Goal: Information Seeking & Learning: Learn about a topic

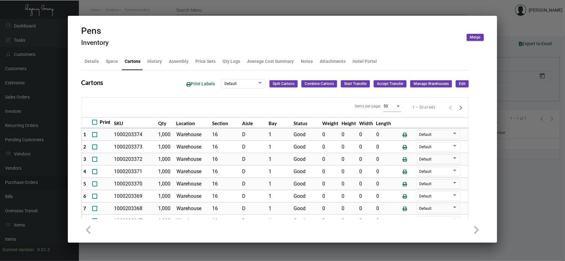
scroll to position [126, 0]
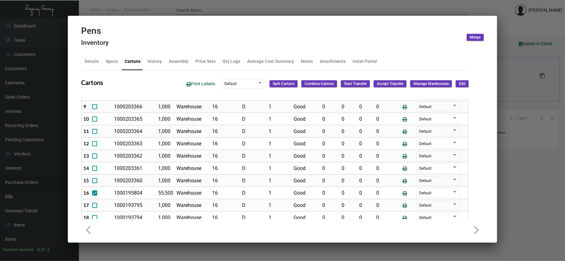
click at [91, 0] on div at bounding box center [282, 130] width 565 height 261
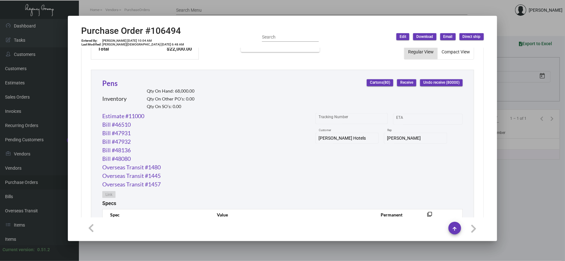
click at [136, 13] on div at bounding box center [282, 130] width 565 height 261
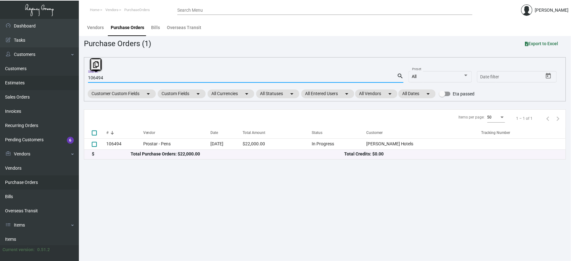
drag, startPoint x: 112, startPoint y: 78, endPoint x: 56, endPoint y: 80, distance: 56.8
click at [56, 80] on div "Dashboard Dashboard Tasks Customers Customers Estimates Sales Orders Invoices R…" at bounding box center [285, 140] width 571 height 242
type input "notecard s"
checkbox input "true"
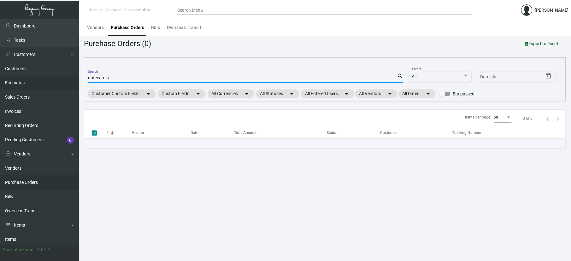
type input "notecard"
checkbox input "false"
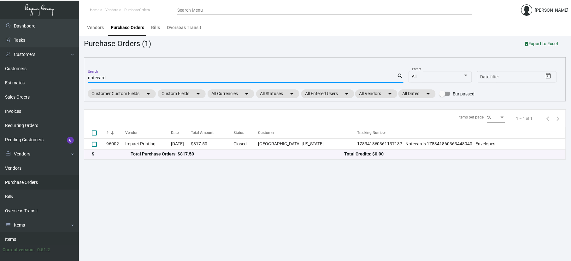
type input "notecard"
click at [51, 238] on link "Items" at bounding box center [39, 239] width 79 height 14
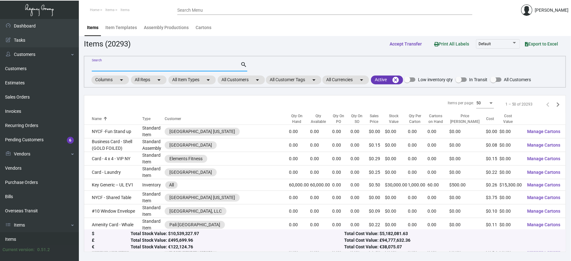
click at [110, 67] on input "Search" at bounding box center [166, 66] width 149 height 5
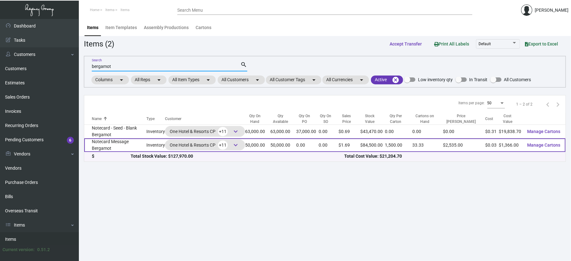
type input "bergamot"
click at [114, 150] on td "Notecard Message Bergamot" at bounding box center [115, 145] width 62 height 14
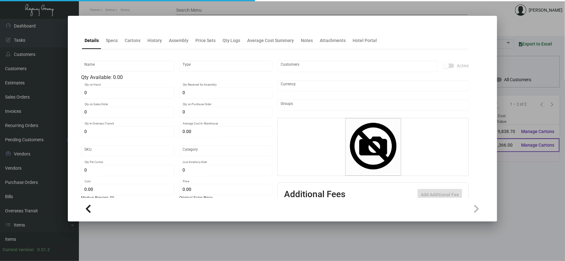
type input "Notecard Message Bergamot"
type input "Inventory"
type input "50,000"
type input "$ 0.02732"
type input "Standard"
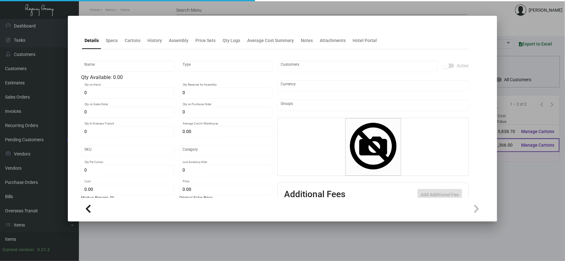
type input "1,500"
type input "$ 0.02732"
type input "$ 1.69"
checkbox input "true"
type input "United States Dollar $"
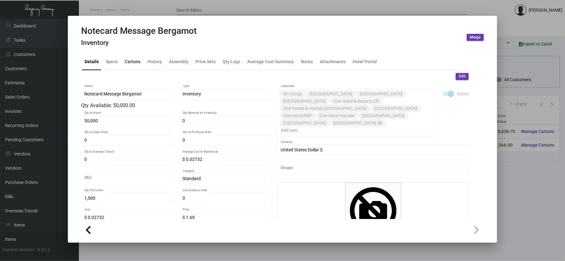
click at [129, 66] on div "Cartons" at bounding box center [132, 61] width 21 height 15
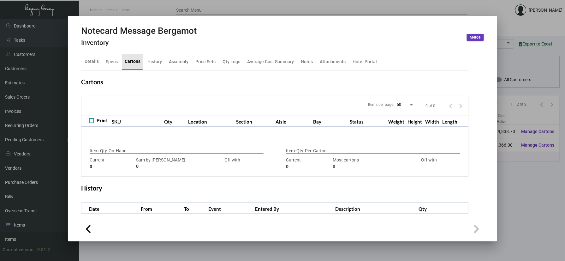
type input "50,000"
type input "50550"
type input "-550"
type input "1,500"
type input "1500"
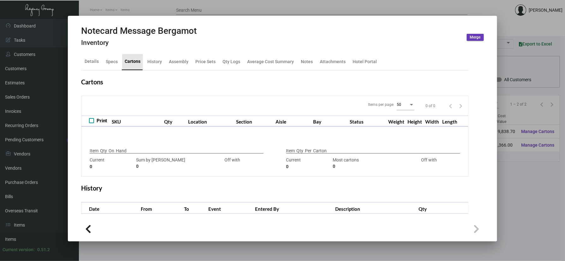
type input "0"
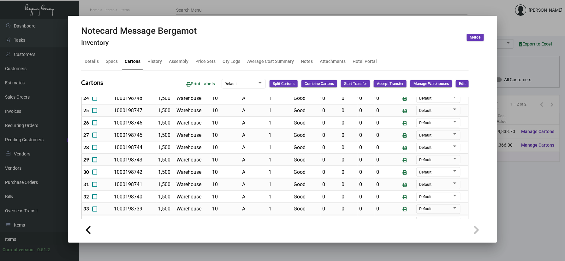
scroll to position [344, 0]
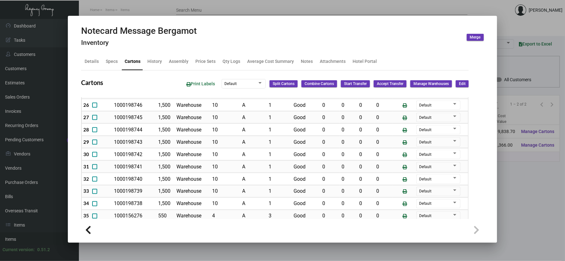
click at [134, 6] on div at bounding box center [282, 130] width 565 height 261
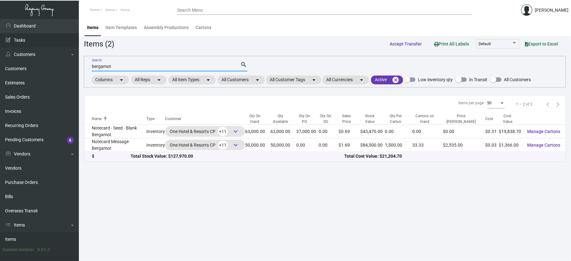
drag, startPoint x: 125, startPoint y: 67, endPoint x: 0, endPoint y: 39, distance: 128.3
click at [0, 47] on html "Home Items Items Search Menu [PERSON_NAME] Dashboard Dashboard Tasks Customers …" at bounding box center [285, 130] width 571 height 261
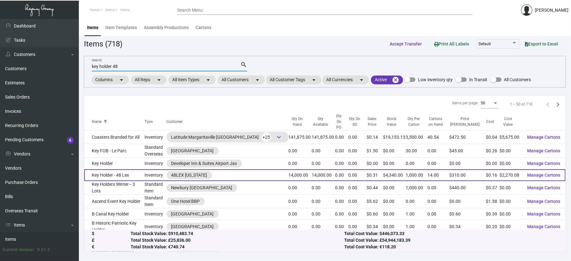
type input "key holder 48"
click at [120, 175] on td "Key Holder - 48 Lex" at bounding box center [114, 175] width 60 height 12
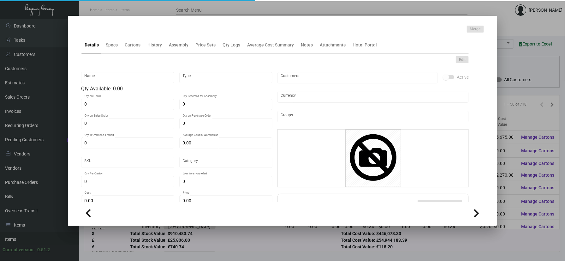
type input "Key Holder - 48 Lex"
type input "Inventory"
type input "14,000"
type input "$ 0.16072"
type input "Standard"
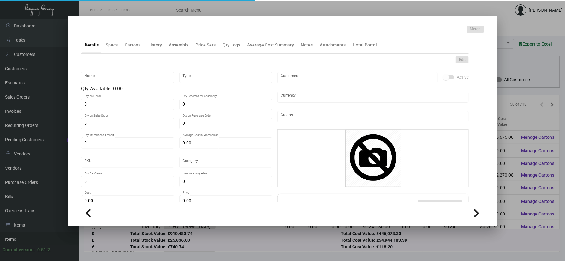
type input "1,000"
type input "$ 0.16215"
type input "$ 0.31"
checkbox input "true"
type input "United States Dollar $"
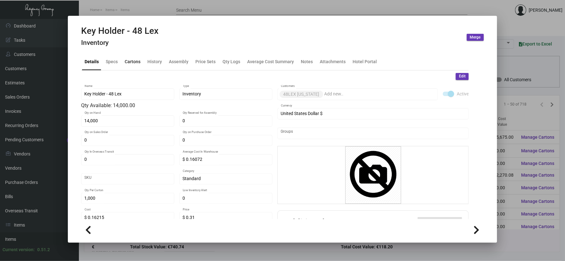
click at [135, 56] on div "Cartons" at bounding box center [132, 61] width 21 height 15
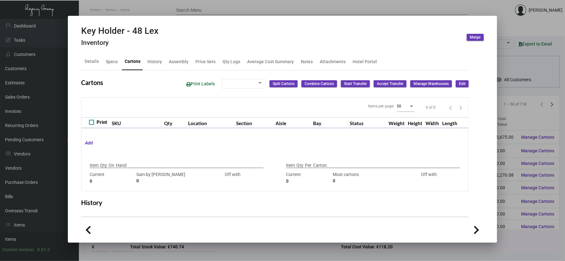
type input "14,000"
type input "14000"
type input "0"
type input "1,000"
type input "1000"
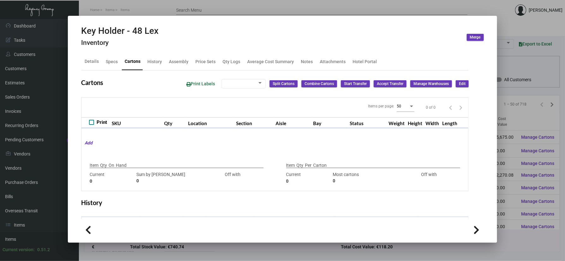
type input "0"
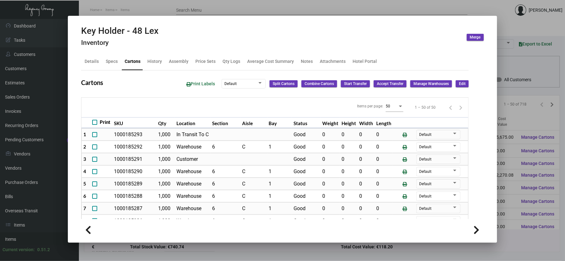
scroll to position [84, 0]
